Goal: Ask a question

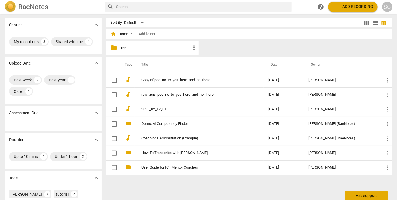
click at [359, 196] on div "Ask support" at bounding box center [367, 194] width 43 height 9
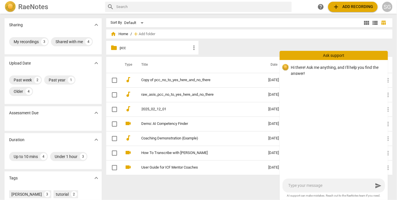
click at [334, 186] on textarea at bounding box center [330, 184] width 85 height 5
type textarea "W"
type textarea "Wh"
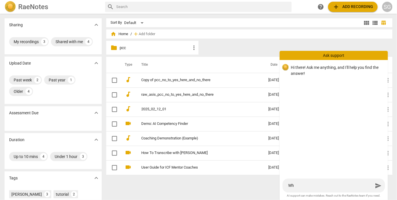
type textarea "Whe"
type textarea "When"
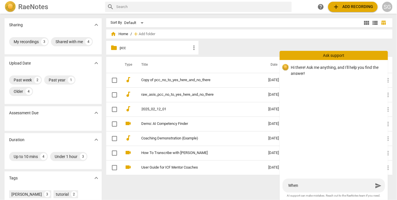
type textarea "When"
type textarea "When a"
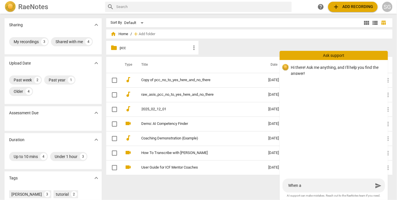
type textarea "When a r"
type textarea "When a re"
type textarea "When a rec"
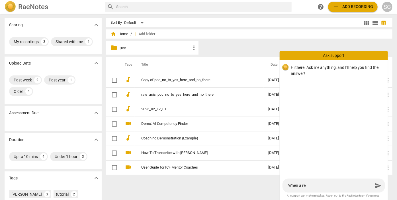
type textarea "When a rec"
type textarea "When a reco"
type textarea "When a recor"
type textarea "When a record"
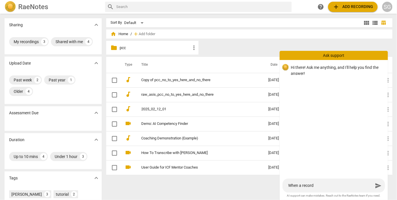
type textarea "When a recordi"
type textarea "When a recordin"
type textarea "When a recording"
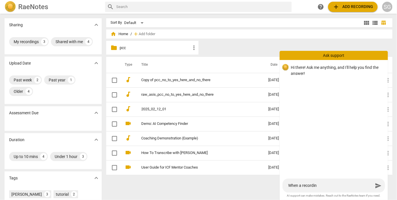
type textarea "When a recording"
type textarea "When a recording i"
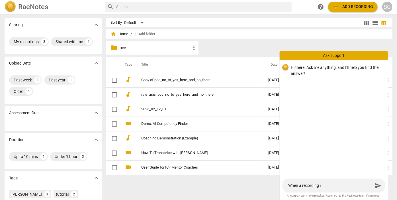
type textarea "When a recording is"
type textarea "When a recording is s"
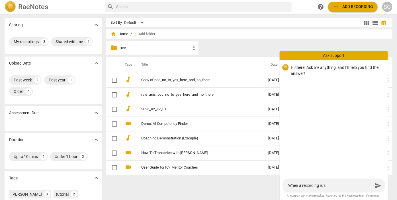
type textarea "When a recording is sh"
type textarea "When a recording is sha"
type textarea "When a recording is shar"
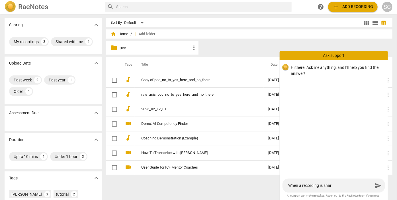
type textarea "When a recording is share"
type textarea "When a recording is shared"
type textarea "When a recording is shared,"
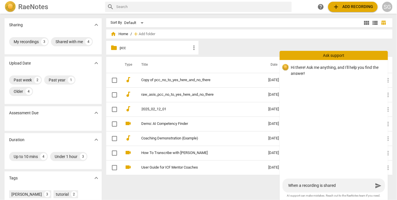
type textarea "When a recording is shared,"
type textarea "When a recording is shared, c"
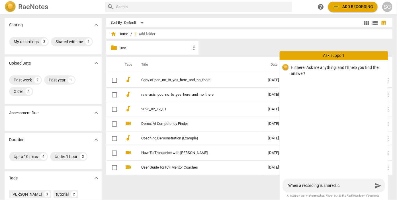
type textarea "When a recording is shared, ca"
type textarea "When a recording is shared, can"
type textarea "When a recording is shared, can a"
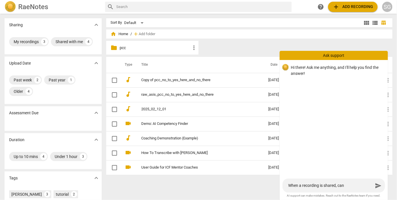
type textarea "When a recording is shared, can a"
type textarea "When a recording is shared, can a n"
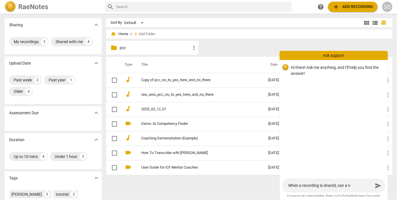
type textarea "When a recording is shared, can a no"
type textarea "When a recording is shared, can a not"
type textarea "When a recording is shared, can a note"
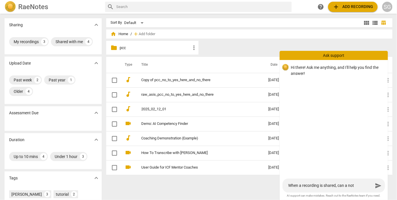
type textarea "When a recording is shared, can a note"
type textarea "When a recording is shared, can a note b"
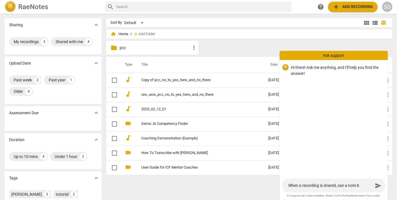
type textarea "When a recording is shared, can a note be"
type textarea "When a recording is shared, can a note be a"
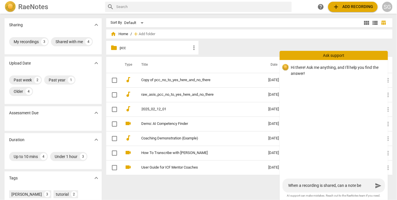
type textarea "When a recording is shared, can a note be a"
type textarea "When a recording is shared, can a note be ad"
type textarea "When a recording is shared, can a note be add"
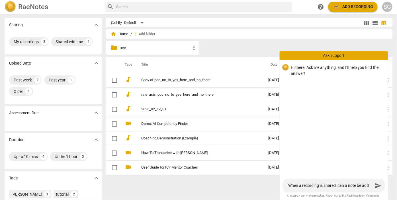
type textarea "When a recording is shared, can a note be adde"
type textarea "When a recording is shared, can a note be added"
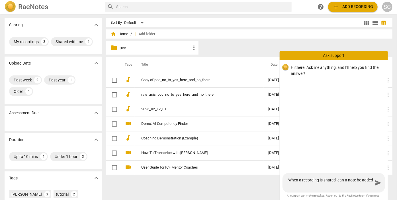
type textarea "When a recording is shared, can a note be added"
type textarea "When a recording is shared, can a note be added t"
type textarea "When a recording is shared, can a note be added to"
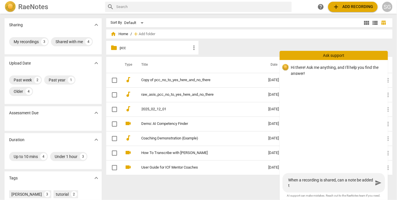
type textarea "When a recording is shared, can a note be added to"
type textarea "When a recording is shared, can a note be added to t"
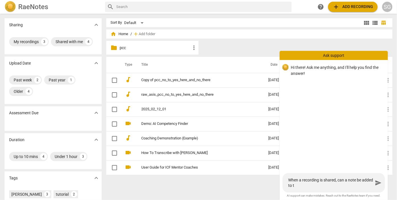
type textarea "When a recording is shared, can a note be added to th"
type textarea "When a recording is shared, can a note be added to the"
type textarea "When a recording is shared, can a note be added to the e"
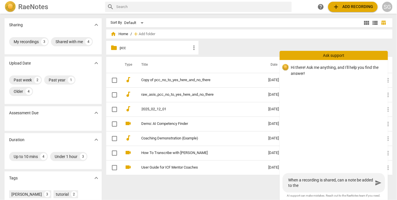
type textarea "When a recording is shared, can a note be added to the e"
type textarea "When a recording is shared, can a note be added to the em"
type textarea "When a recording is shared, can a note be added to the ema"
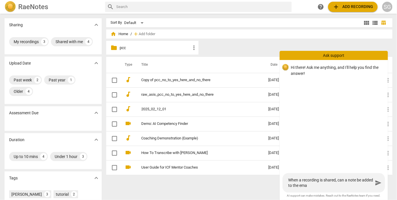
type textarea "When a recording is shared, can a note be added to the emai"
type textarea "When a recording is shared, can a note be added to the email"
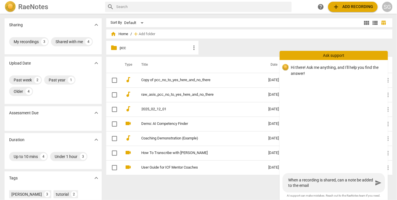
type textarea "When a recording is shared, can a note be added to the email"
type textarea "When a recording is shared, can a note be added to the email t"
type textarea "When a recording is shared, can a note be added to the email th"
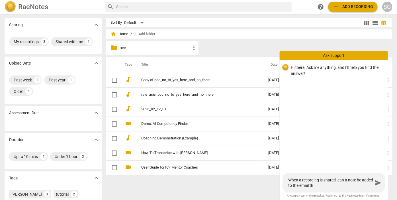
type textarea "When a recording is shared, can a note be added to the email tha"
type textarea "When a recording is shared, can a note be added to the email that"
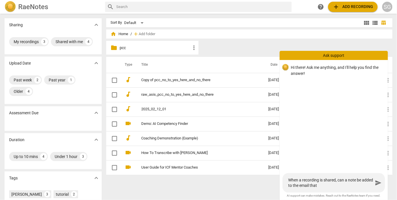
type textarea "When a recording is shared, can a note be added to the email that"
type textarea "When a recording is shared, can a note be added to the email that g"
type textarea "When a recording is shared, can a note be added to the email that ge"
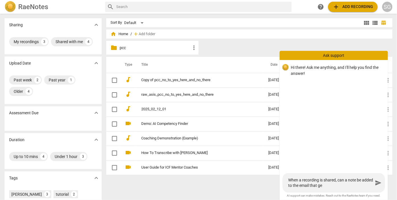
type textarea "When a recording is shared, can a note be added to the email that get"
type textarea "When a recording is shared, can a note be added to the email that gets"
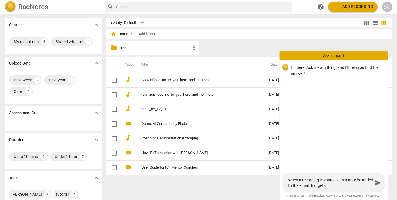
type textarea "When a recording is shared, can a note be added to the email that gets"
type textarea "When a recording is shared, can a note be added to the email that gets s"
type textarea "When a recording is shared, can a note be added to the email that gets se"
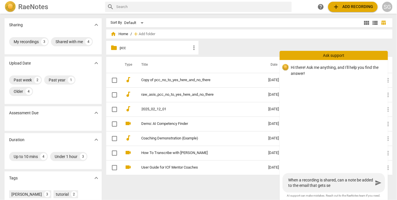
type textarea "When a recording is shared, can a note be added to the email that gets sen"
type textarea "When a recording is shared, can a note be added to the email that gets sent"
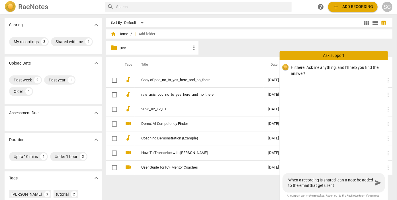
type textarea "When a recording is shared, can a note be added to the email that gets sent"
type textarea "When a recording is shared, can a note be added to the email that gets sent t"
type textarea "When a recording is shared, can a note be added to the email that gets sent to"
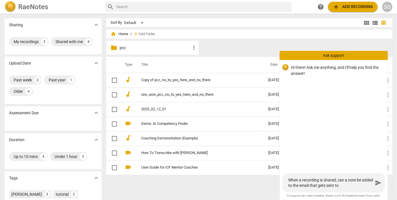
type textarea "When a recording is shared, can a note be added to the email that gets sent to"
type textarea "When a recording is shared, can a note be added to the email that gets sent to t"
type textarea "When a recording is shared, can a note be added to the email that gets sent to …"
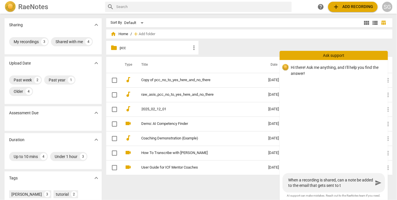
type textarea "When a recording is shared, can a note be added to the email that gets sent to …"
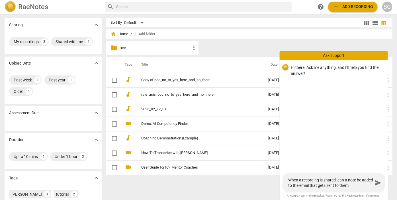
type textarea "When a recording is shared, can a note be added to the email that gets sent to …"
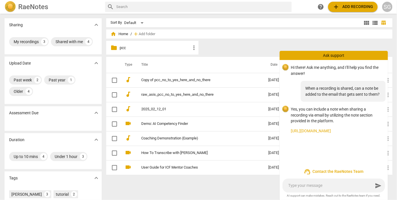
click at [304, 185] on textarea at bounding box center [330, 184] width 85 height 5
type textarea "S"
type textarea "Sa"
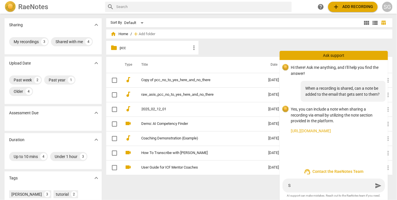
type textarea "Sa"
type textarea "Saw"
type textarea "Saw t"
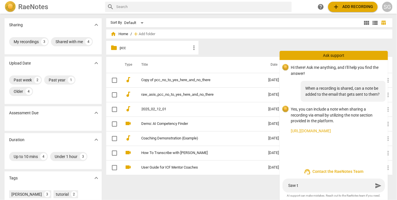
type textarea "Saw th"
type textarea "Saw tha"
type textarea "Saw that"
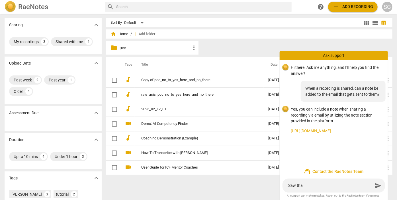
type textarea "Saw that"
type textarea "Saw that l"
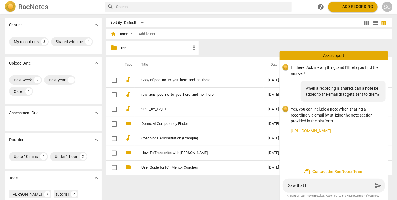
type textarea "Saw that li"
type textarea "Saw that [PERSON_NAME]"
type textarea "Saw that link"
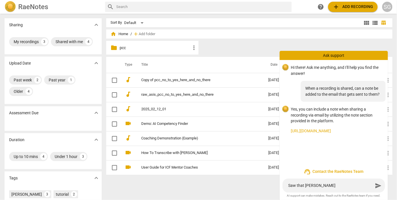
type textarea "Saw that link"
type textarea "Saw that link,"
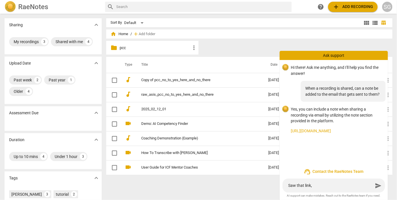
type textarea "Saw that link, b"
type textarea "Saw that link, bu"
type textarea "Saw that link, but"
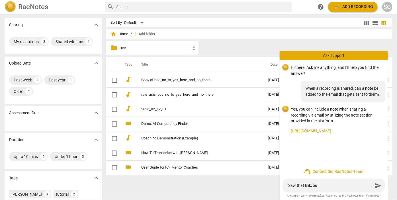
type textarea "Saw that link, but"
type textarea "Saw that link, but d"
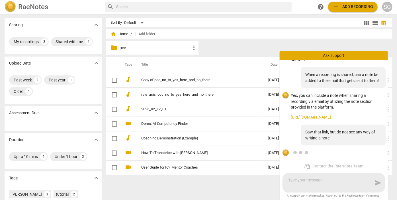
scroll to position [29, 0]
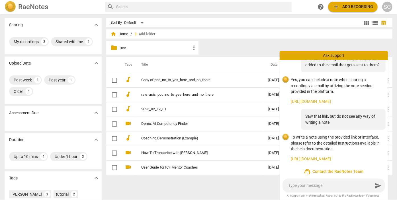
click at [310, 186] on textarea at bounding box center [330, 184] width 85 height 5
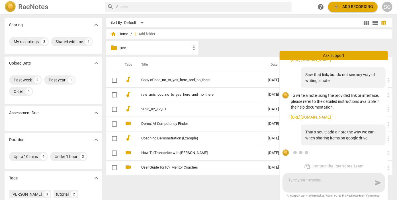
scroll to position [83, 0]
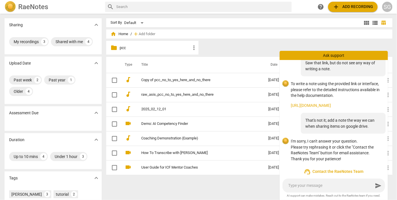
click at [325, 169] on span "support_agent Contact the RaeNotes Team" at bounding box center [334, 171] width 99 height 7
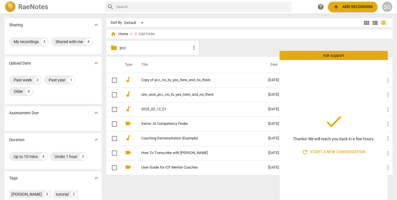
click at [267, 52] on div "folder pcc more_vert" at bounding box center [251, 49] width 291 height 16
